Goal: Task Accomplishment & Management: Manage account settings

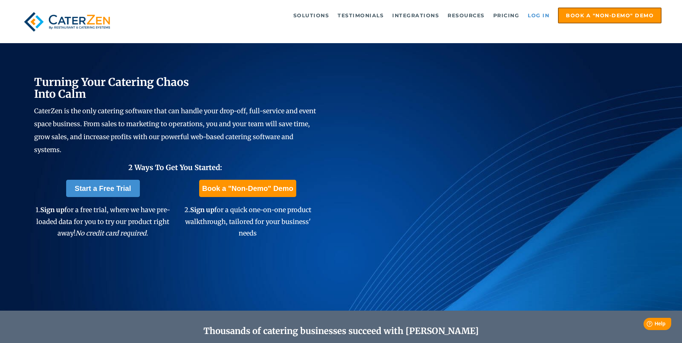
click at [535, 12] on link "Log in" at bounding box center [538, 15] width 29 height 14
click at [534, 15] on link "Log in" at bounding box center [538, 15] width 29 height 14
click at [539, 17] on link "Log in" at bounding box center [538, 15] width 29 height 14
